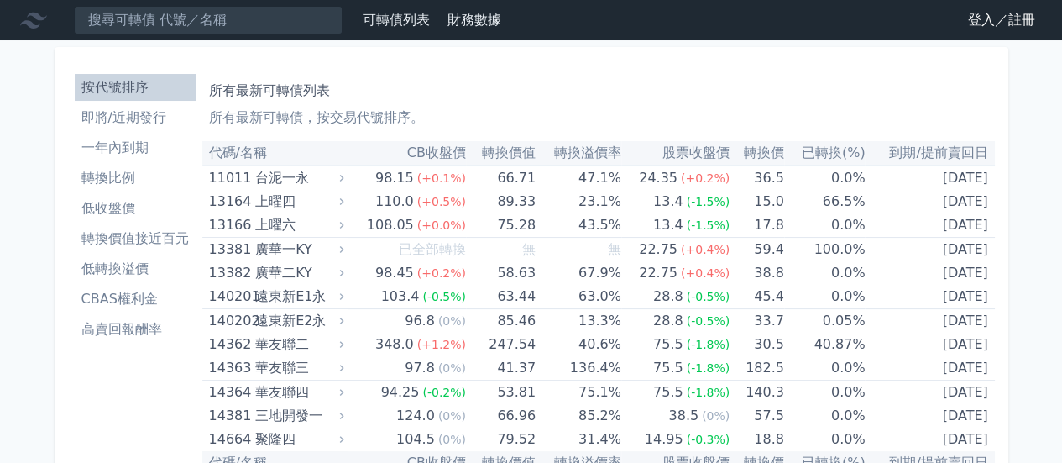
scroll to position [6517, 0]
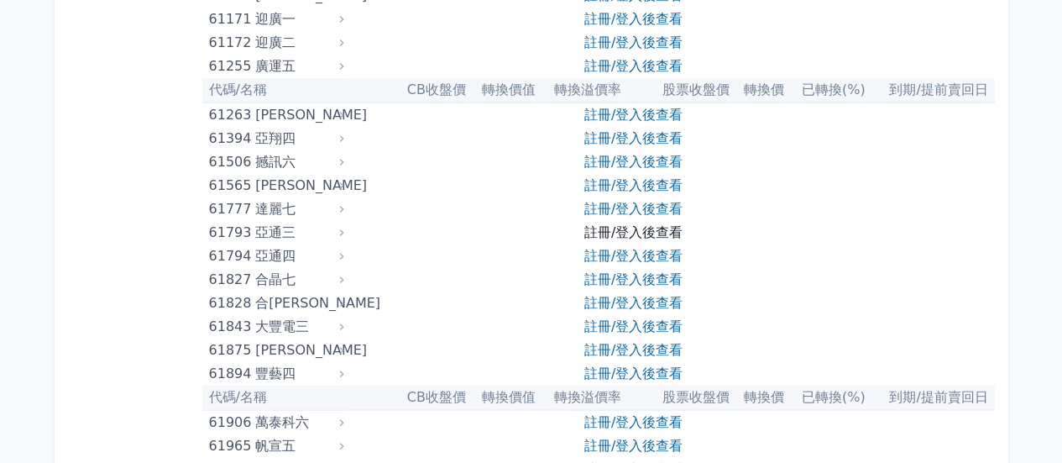
click at [621, 231] on link "註冊/登入後查看" at bounding box center [633, 232] width 98 height 16
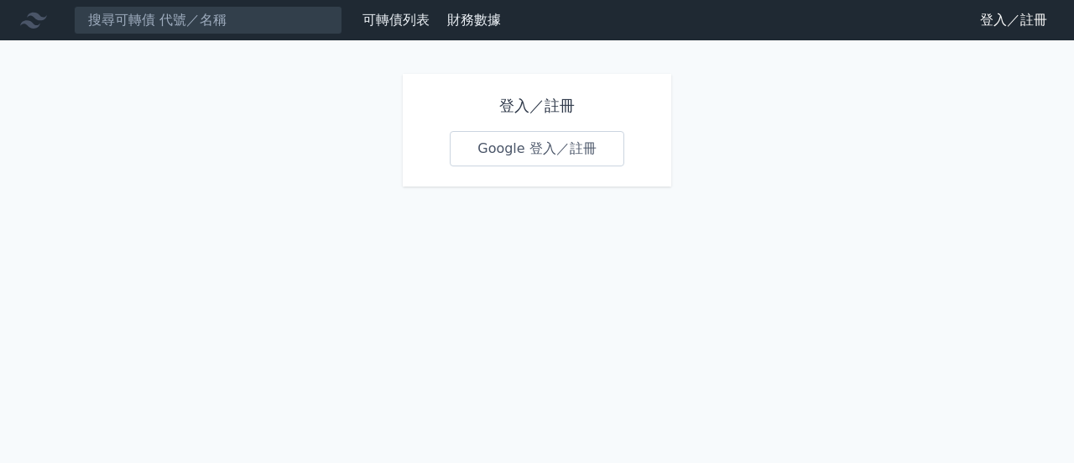
click at [571, 145] on link "Google 登入／註冊" at bounding box center [537, 148] width 175 height 35
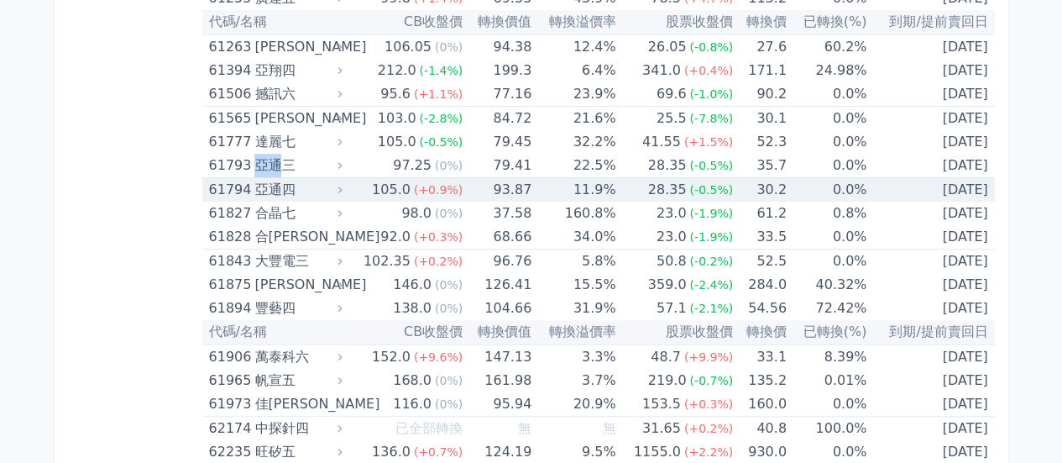
scroll to position [6552, 0]
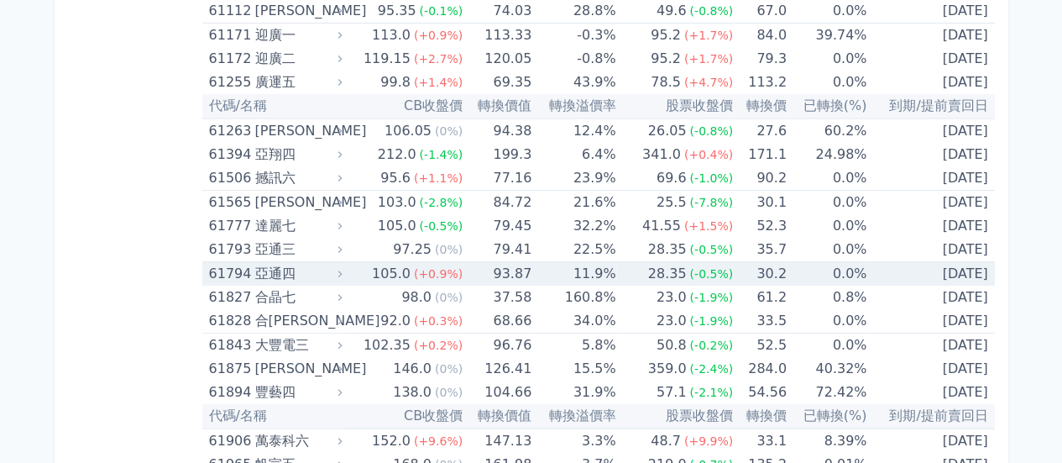
click at [283, 262] on div "亞通四" at bounding box center [296, 274] width 84 height 24
